Goal: Transaction & Acquisition: Book appointment/travel/reservation

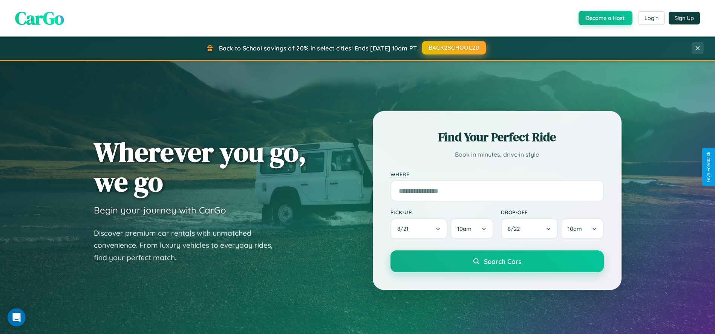
click at [453, 48] on button "BACK2SCHOOL20" at bounding box center [454, 48] width 64 height 14
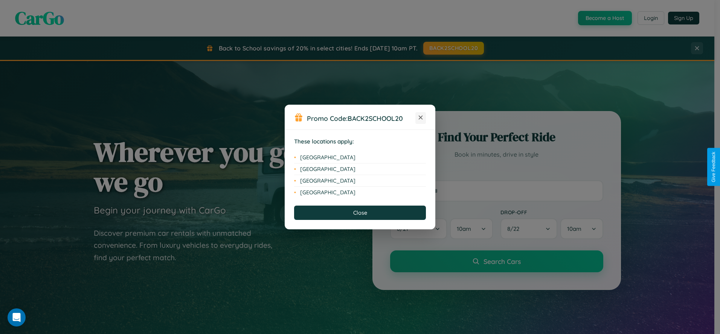
click at [421, 118] on icon at bounding box center [421, 118] width 4 height 4
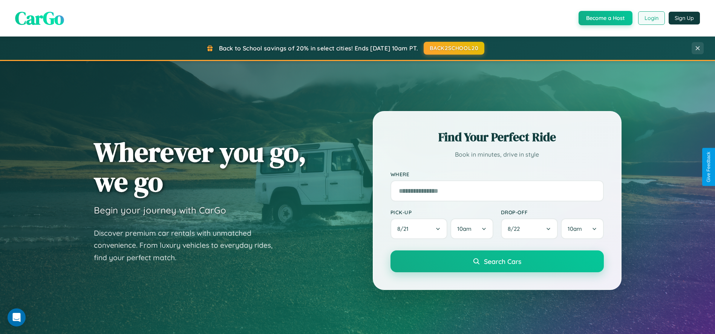
click at [651, 18] on button "Login" at bounding box center [651, 18] width 27 height 14
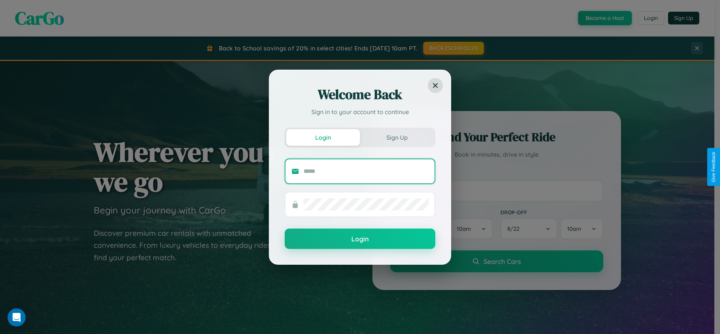
click at [366, 171] on input "text" at bounding box center [366, 171] width 125 height 12
type input "**********"
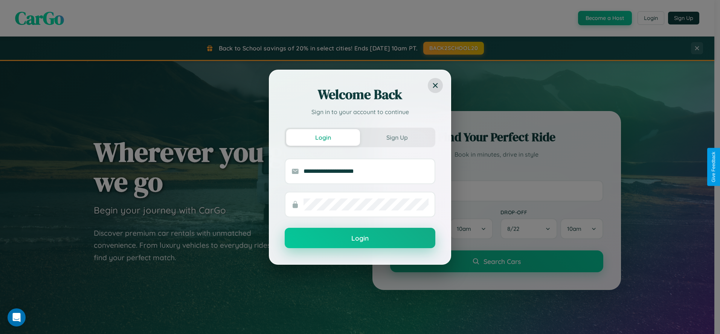
click at [360, 238] on button "Login" at bounding box center [360, 238] width 151 height 20
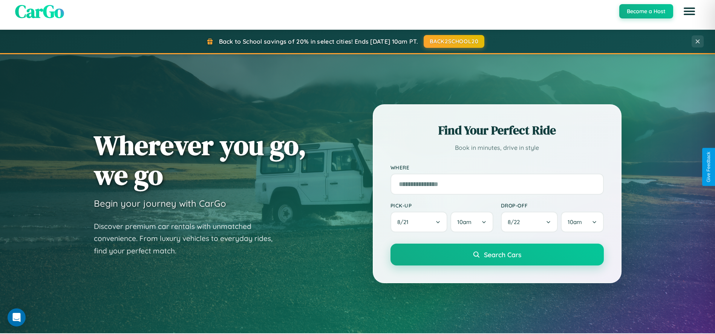
scroll to position [661, 0]
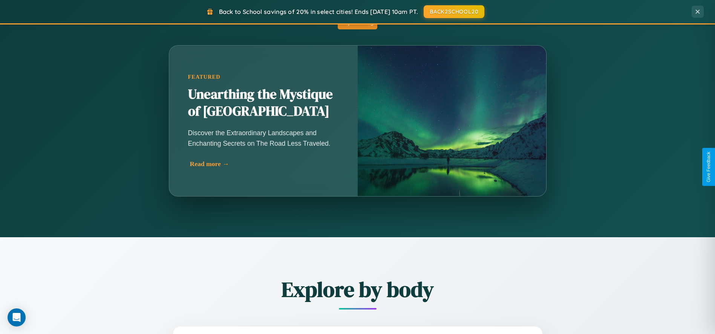
click at [264, 165] on div "Read more →" at bounding box center [265, 164] width 151 height 8
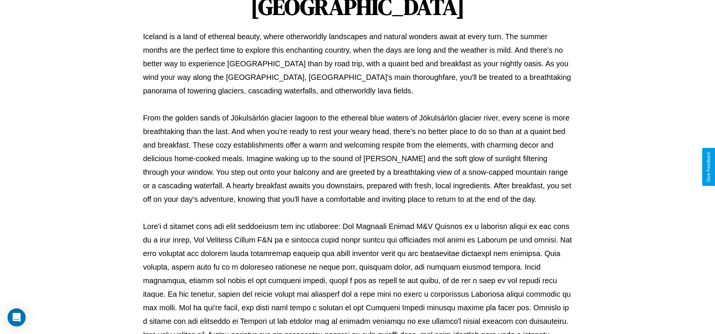
scroll to position [250, 0]
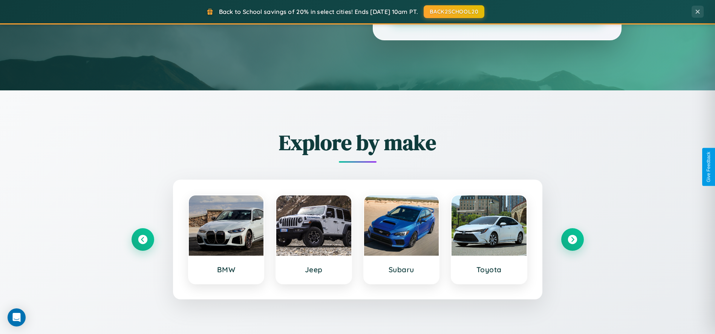
scroll to position [661, 0]
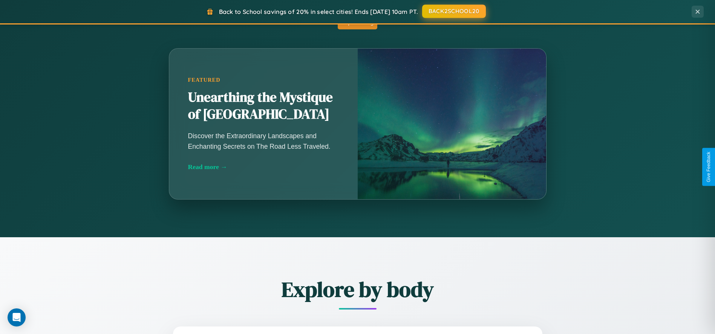
click at [453, 11] on button "BACK2SCHOOL20" at bounding box center [454, 12] width 64 height 14
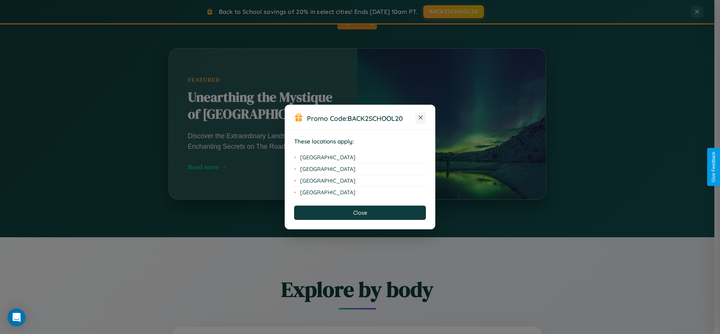
click at [421, 118] on icon at bounding box center [421, 118] width 4 height 4
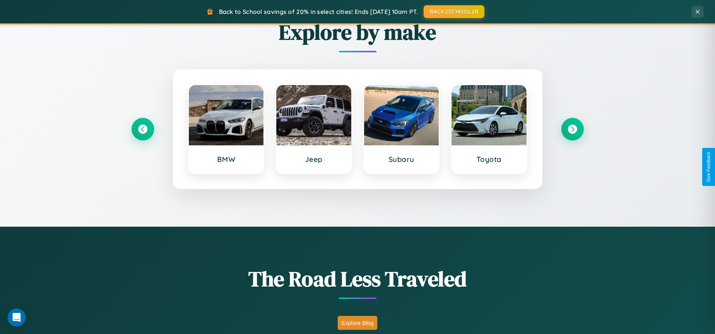
scroll to position [322, 0]
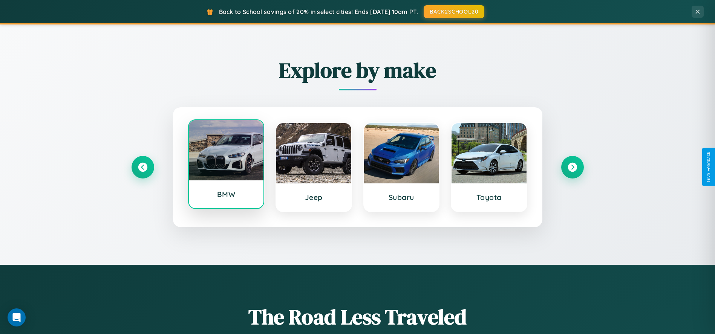
click at [226, 167] on div at bounding box center [226, 150] width 75 height 60
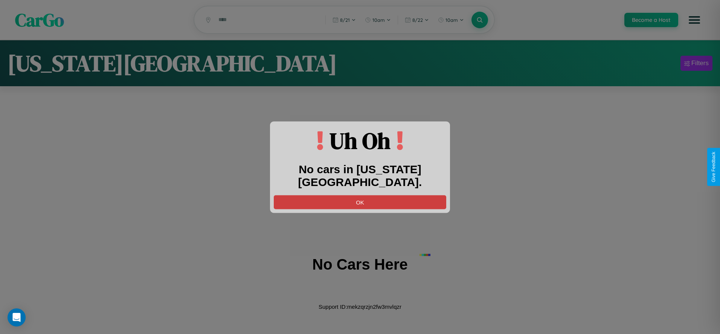
click at [360, 195] on button "OK" at bounding box center [360, 202] width 173 height 14
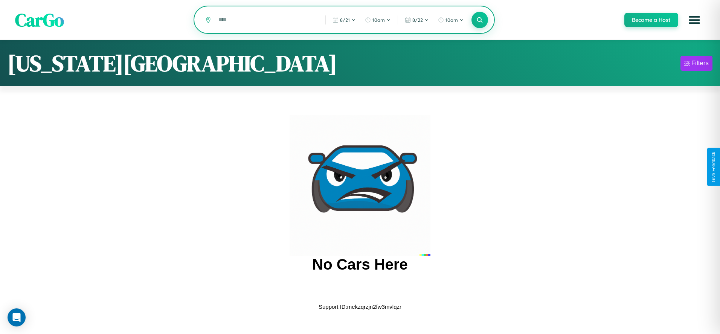
click at [266, 20] on input "text" at bounding box center [266, 19] width 103 height 13
click at [480, 20] on icon at bounding box center [479, 19] width 7 height 7
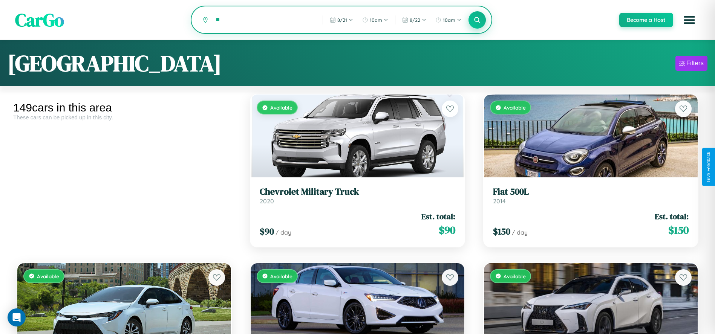
type input "*"
type input "*******"
click at [477, 20] on icon at bounding box center [477, 19] width 7 height 7
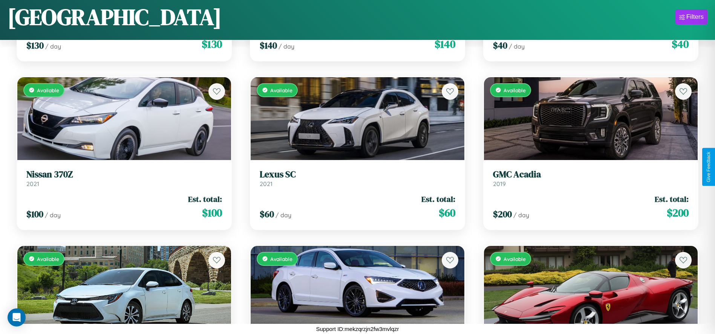
scroll to position [3653, 0]
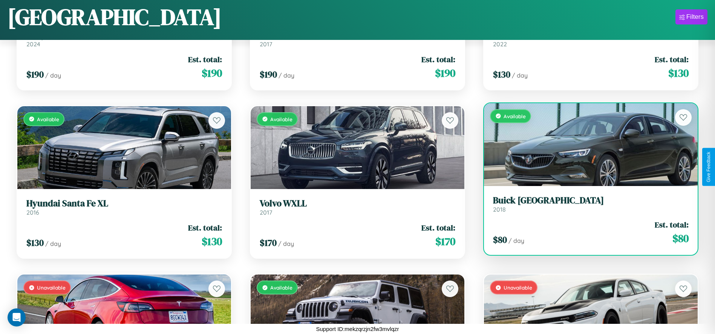
click at [586, 207] on link "Buick Park Avenue 2018" at bounding box center [591, 204] width 196 height 18
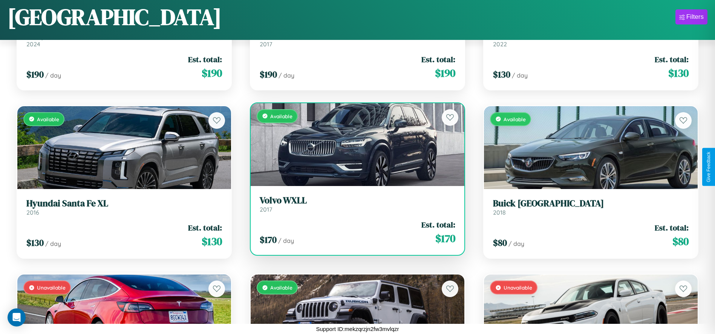
scroll to position [3316, 0]
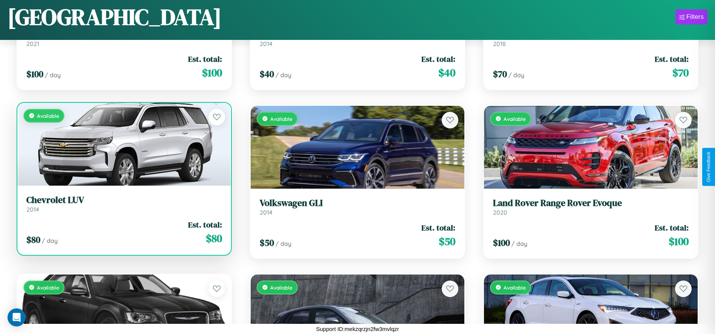
click at [123, 205] on link "Chevrolet LUV 2014" at bounding box center [124, 204] width 196 height 18
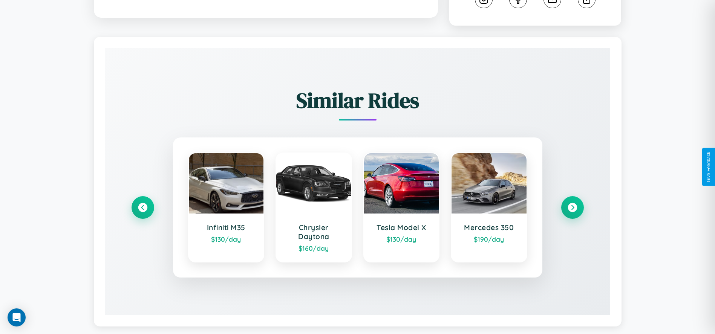
scroll to position [439, 0]
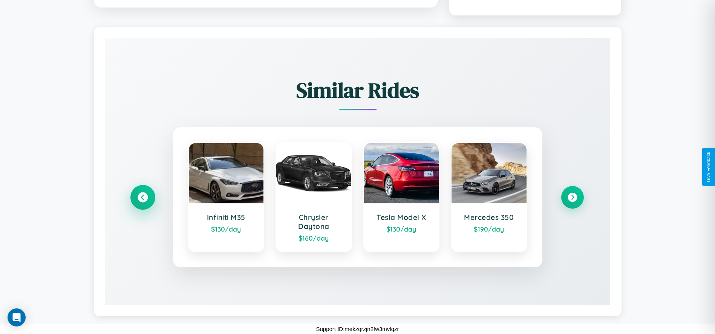
click at [142, 197] on icon at bounding box center [143, 198] width 10 height 10
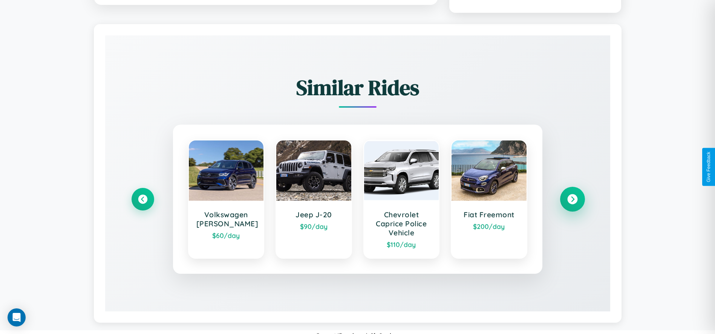
click at [572, 202] on icon at bounding box center [572, 199] width 10 height 10
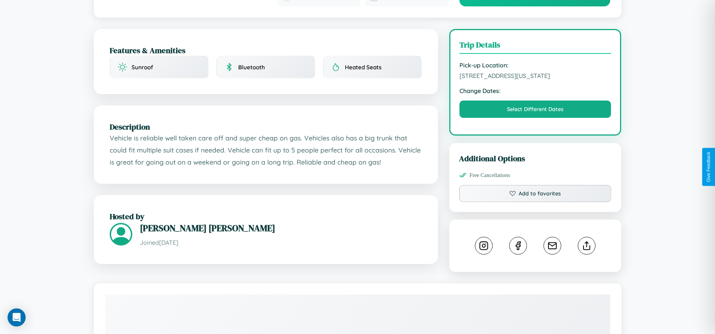
scroll to position [158, 0]
